Goal: Ask a question: Seek information or help from site administrators or community

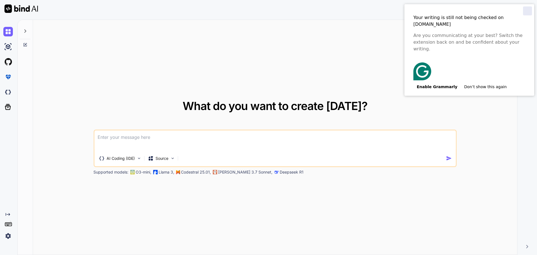
click at [527, 12] on div "Close" at bounding box center [527, 10] width 9 height 9
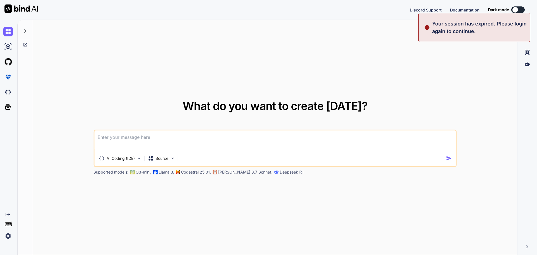
type textarea "x"
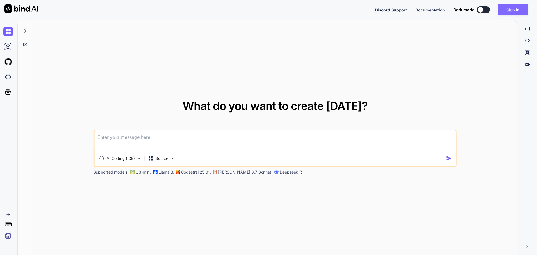
click at [511, 8] on button "Sign in" at bounding box center [512, 9] width 30 height 11
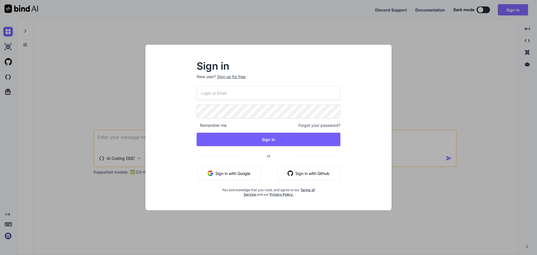
type input "kosyoikeh@gmail.com"
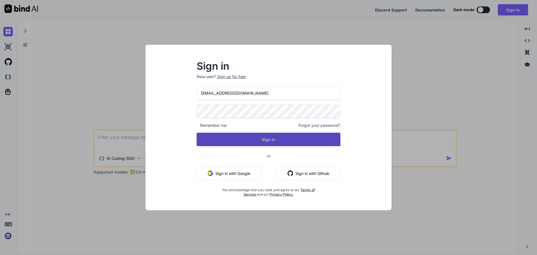
click at [260, 138] on button "Sign In" at bounding box center [268, 138] width 144 height 13
click at [275, 141] on button "Sign In" at bounding box center [268, 138] width 144 height 13
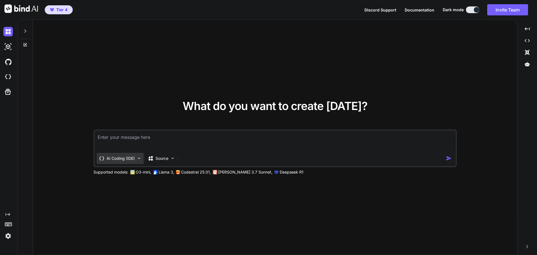
click at [140, 158] on img at bounding box center [138, 158] width 5 height 5
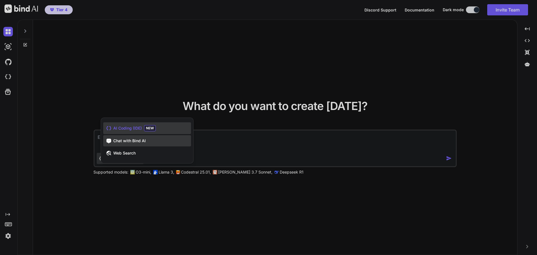
click at [141, 143] on span "Chat with Bind AI" at bounding box center [129, 141] width 32 height 6
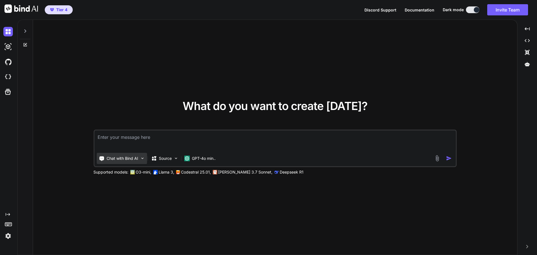
click at [142, 159] on img at bounding box center [142, 158] width 5 height 5
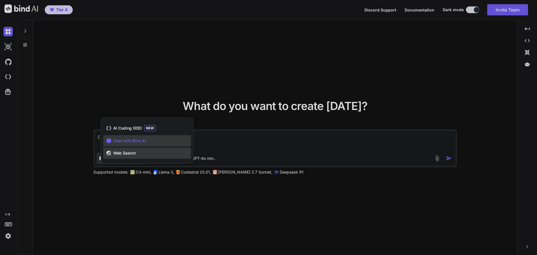
click at [132, 152] on span "Web Search" at bounding box center [124, 153] width 22 height 6
type textarea "x"
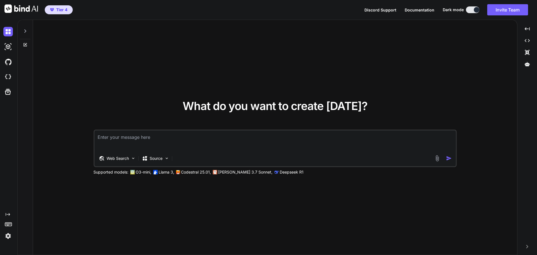
click at [148, 139] on textarea at bounding box center [274, 140] width 361 height 21
paste textarea "I successfully self-hosted n8n on Google Cloud using Docker Compose. Below is t…"
type textarea "I successfully self-hosted n8n on Google Cloud using Docker Compose. Below is t…"
type textarea "x"
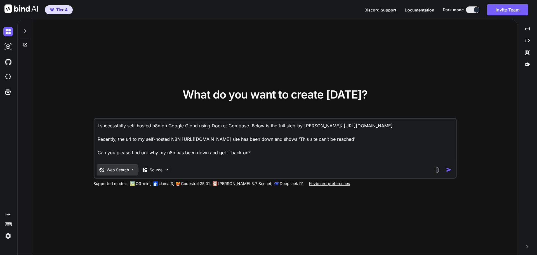
type textarea "I successfully self-hosted n8n on Google Cloud using Docker Compose. Below is t…"
click at [133, 171] on img at bounding box center [133, 169] width 5 height 5
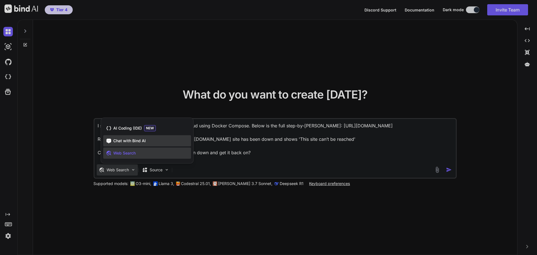
click at [145, 140] on span "Chat with Bind AI" at bounding box center [129, 141] width 32 height 6
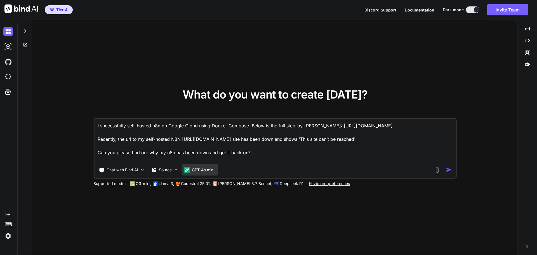
click at [207, 169] on p "GPT-4o min.." at bounding box center [204, 170] width 24 height 6
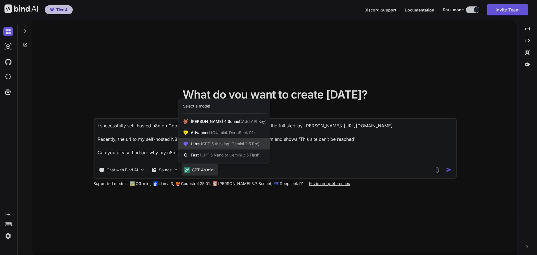
click at [217, 144] on span "(GPT-5 thinking, Gemini 2.5 Pro)" at bounding box center [230, 143] width 60 height 5
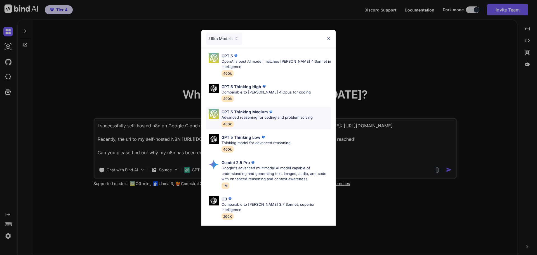
click at [265, 118] on p "Advanced reasoning for coding and problem solving" at bounding box center [266, 118] width 91 height 6
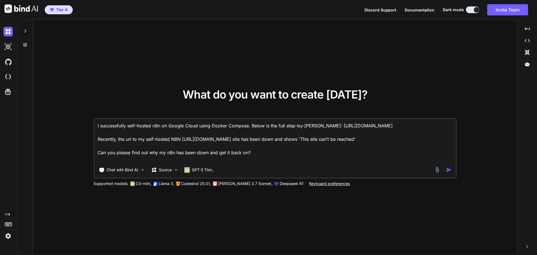
click at [446, 170] on img "button" at bounding box center [449, 170] width 6 height 6
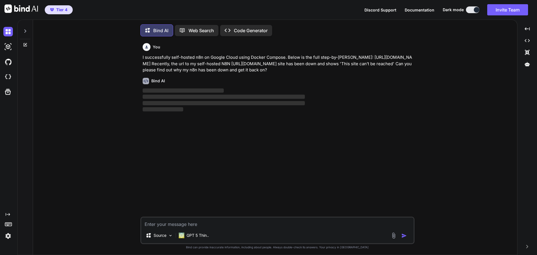
scroll to position [3, 0]
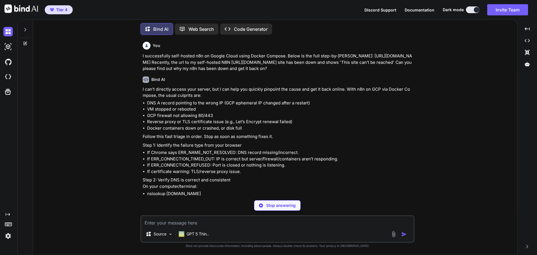
click at [307, 174] on li "If certificate warning: TLS/reverse proxy issue." at bounding box center [280, 171] width 266 height 6
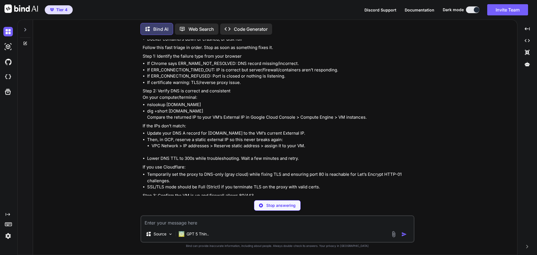
type textarea "x"
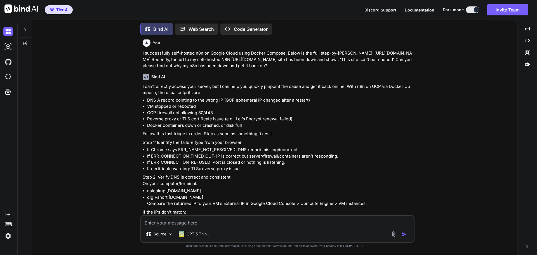
scroll to position [0, 0]
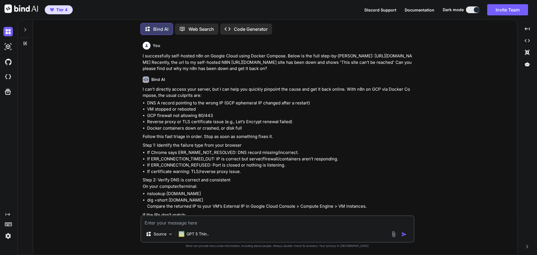
click at [226, 221] on textarea at bounding box center [277, 221] width 272 height 10
paste textarea "ERR_CONNECTION_TIMED_OUT"
type textarea "Step 1: Failure type from browser is 'ERR_CONNECTION_TIMED_OUT'"
click at [404, 234] on img "button" at bounding box center [404, 234] width 6 height 6
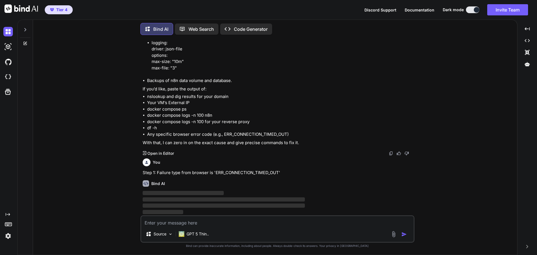
scroll to position [672, 0]
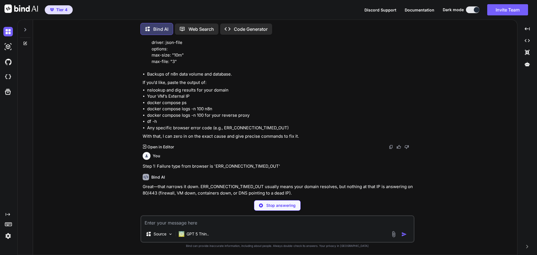
click at [276, 168] on div "You Step 1: Failure type from browser is 'ERR_CONNECTION_TIMED_OUT'" at bounding box center [278, 160] width 271 height 20
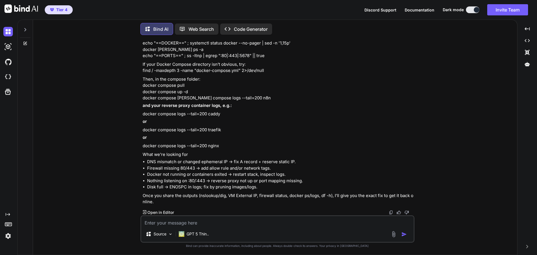
scroll to position [1012, 0]
